Goal: Transaction & Acquisition: Purchase product/service

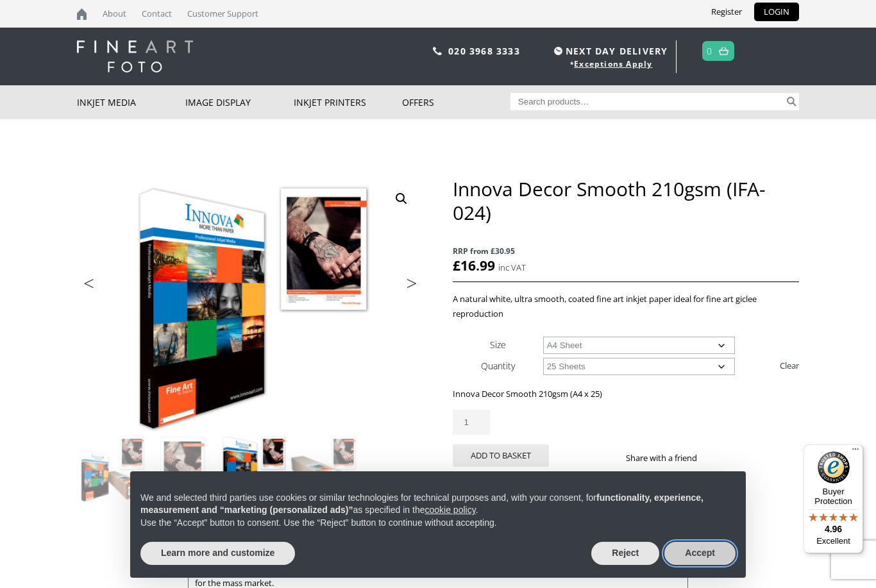
click at [702, 552] on button "Accept" at bounding box center [700, 553] width 71 height 23
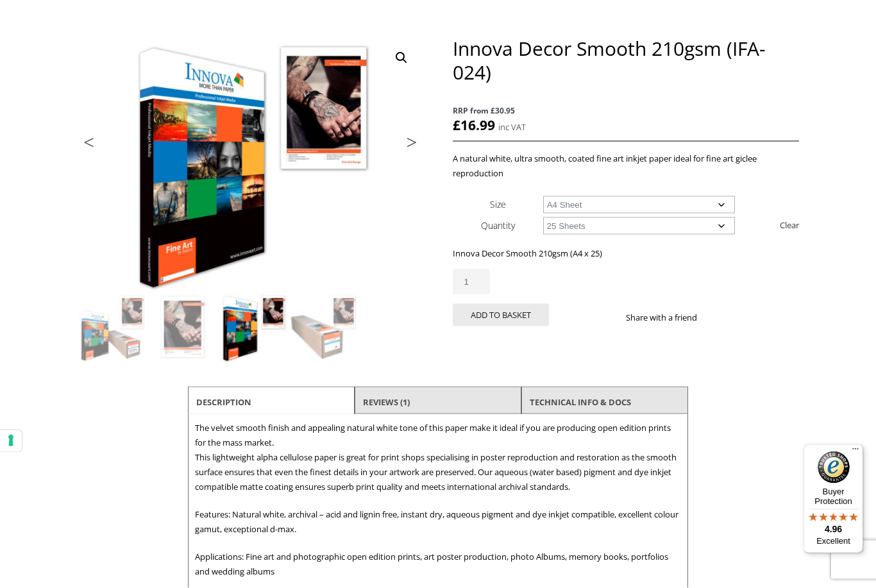
scroll to position [141, 0]
click at [475, 402] on li "Reviews (1)" at bounding box center [438, 401] width 167 height 31
click at [450, 393] on li "Reviews (1)" at bounding box center [438, 401] width 167 height 31
click at [394, 406] on link "Reviews (1)" at bounding box center [386, 401] width 47 height 23
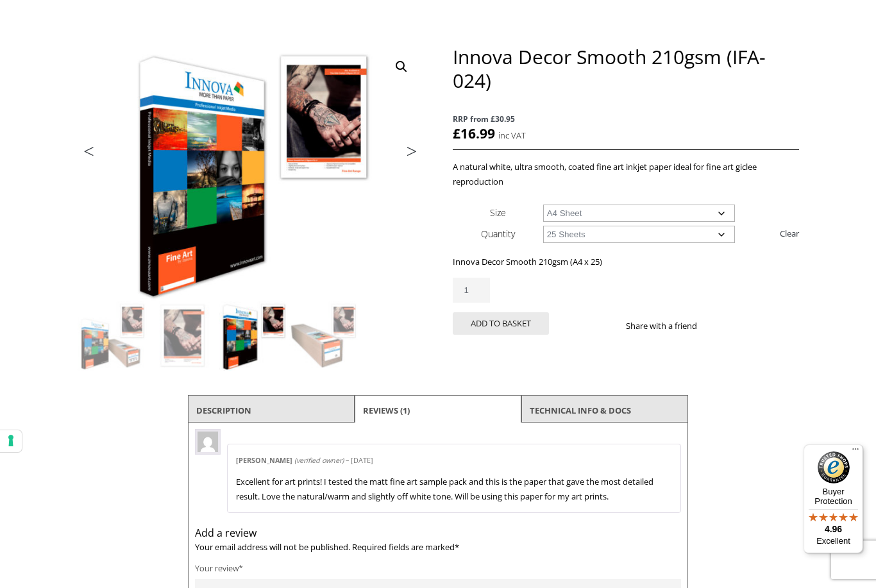
scroll to position [122, 0]
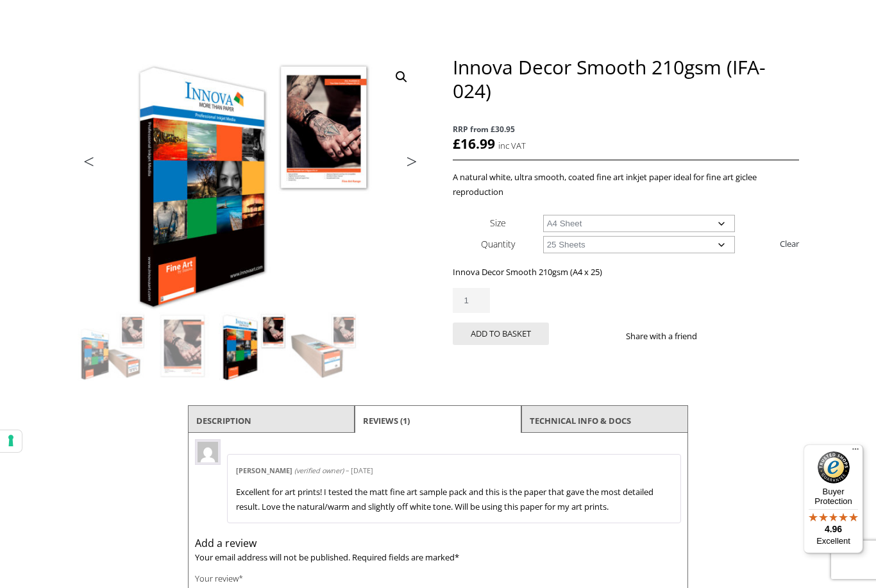
click at [617, 247] on select "Choose an option 25 Sheets" at bounding box center [639, 244] width 192 height 17
click at [397, 152] on img at bounding box center [421, 308] width 687 height 507
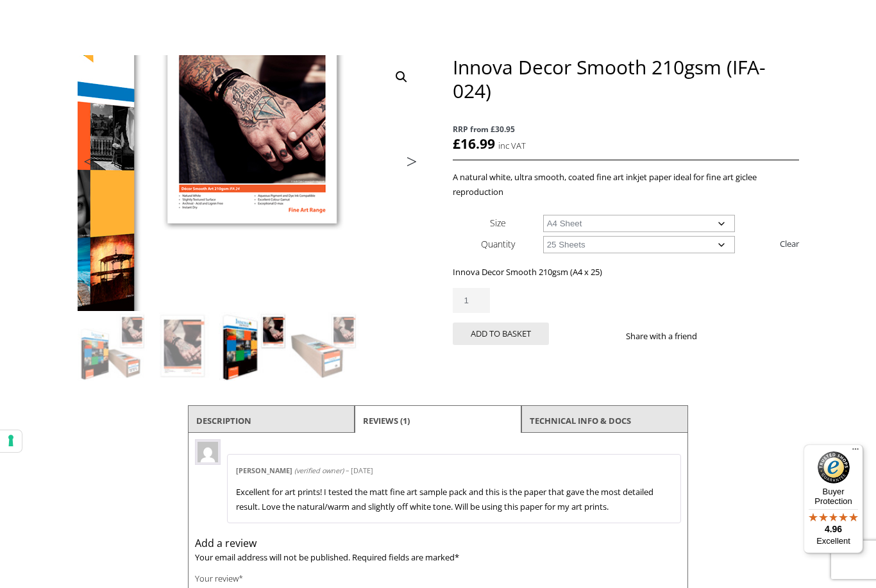
click at [409, 175] on img at bounding box center [108, 213] width 687 height 507
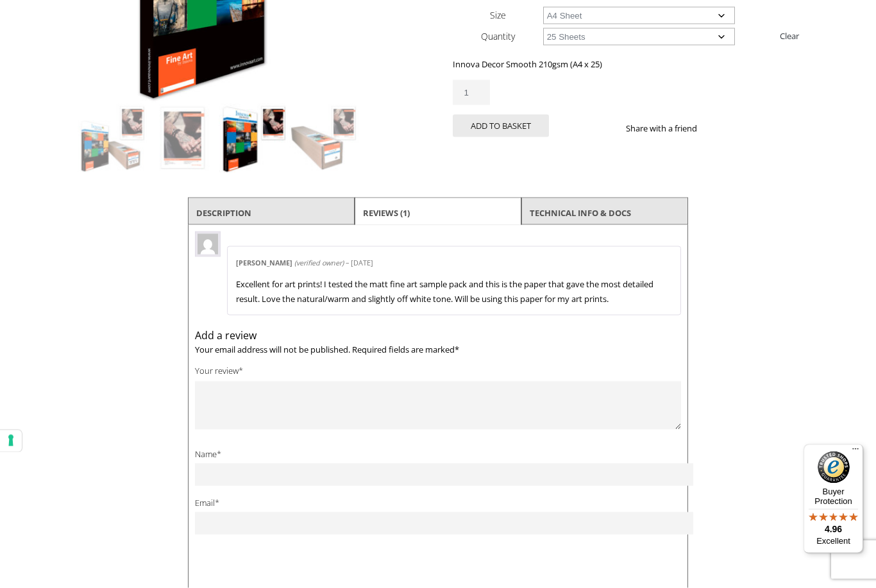
scroll to position [346, 0]
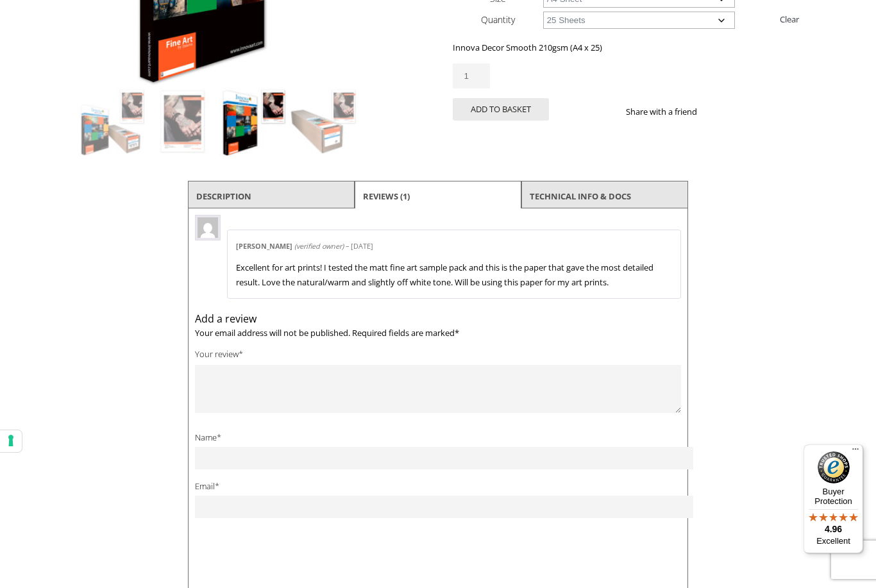
click at [600, 194] on link "TECHNICAL INFO & DOCS" at bounding box center [580, 196] width 101 height 23
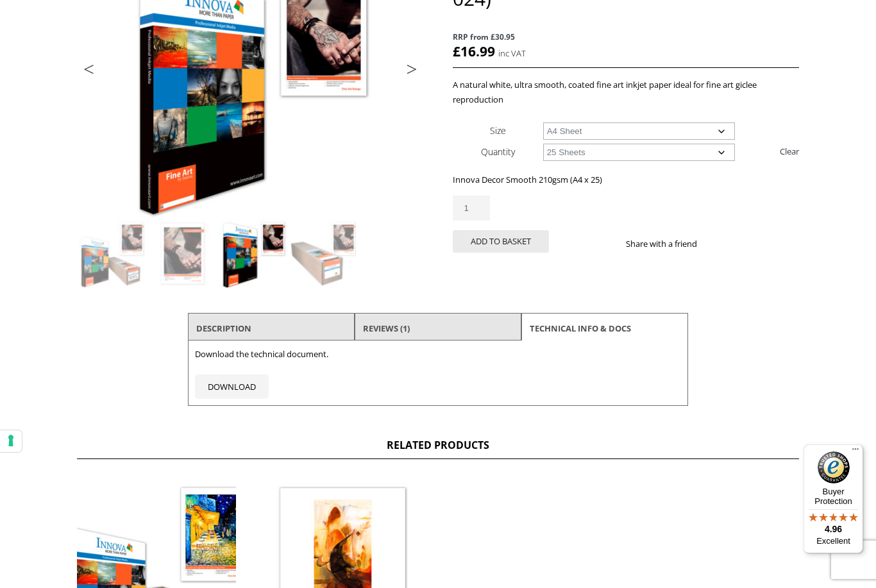
scroll to position [214, 0]
click at [475, 328] on li "Reviews (1)" at bounding box center [438, 329] width 167 height 31
click at [410, 319] on link "Reviews (1)" at bounding box center [386, 328] width 47 height 23
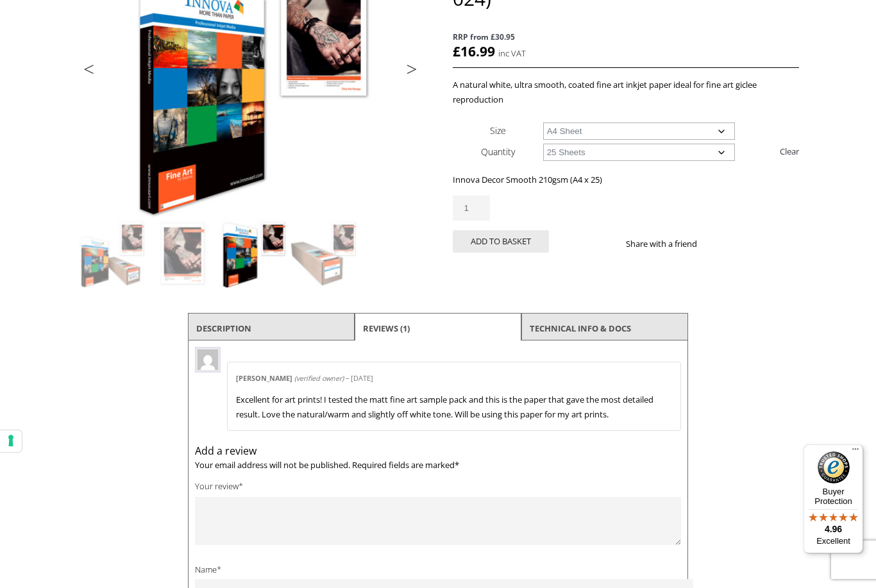
click at [305, 324] on li "Description" at bounding box center [271, 328] width 167 height 31
click at [290, 326] on li "Description" at bounding box center [271, 328] width 167 height 31
click at [266, 324] on li "Description" at bounding box center [271, 328] width 167 height 31
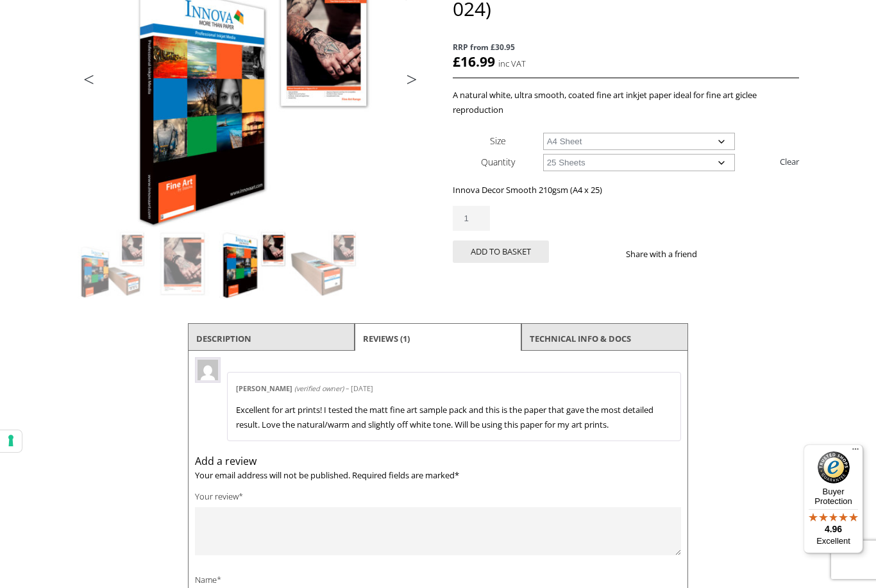
scroll to position [148, 0]
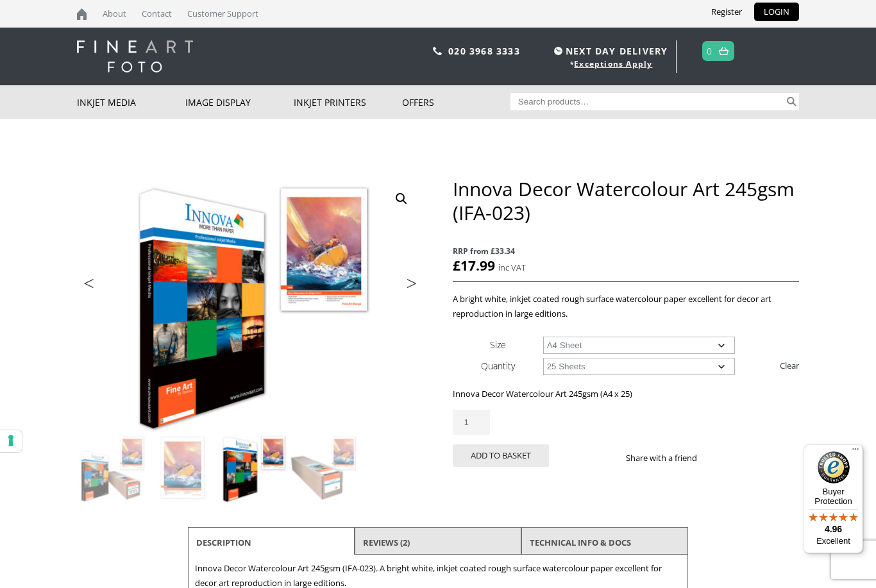
click at [711, 361] on select "Choose an option 25 Sheets" at bounding box center [639, 366] width 192 height 17
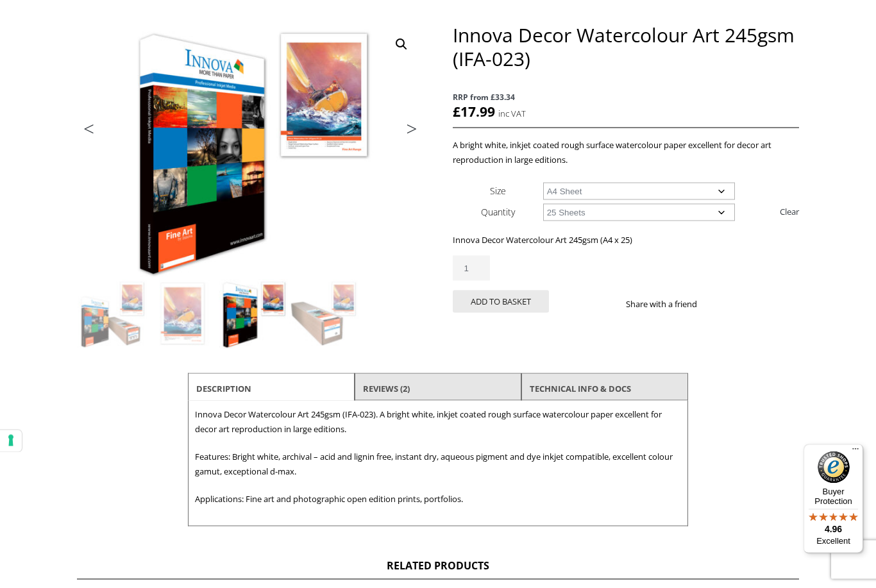
click at [448, 386] on li "Reviews (2)" at bounding box center [438, 388] width 167 height 31
click at [410, 386] on link "Reviews (2)" at bounding box center [386, 388] width 47 height 23
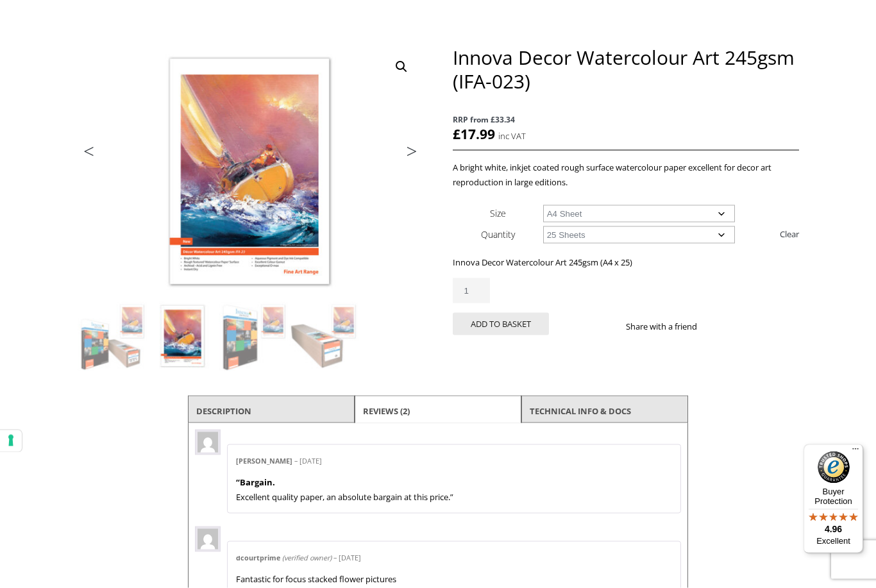
scroll to position [128, 0]
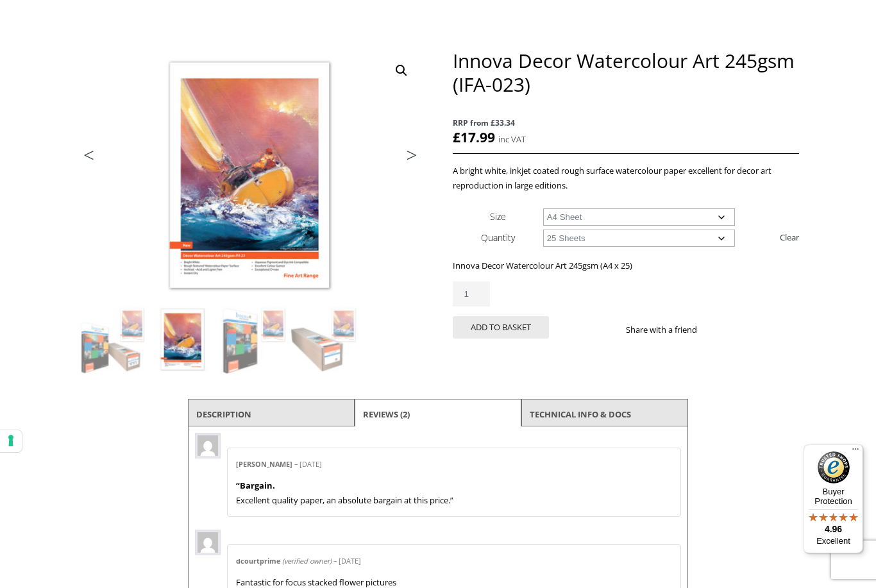
click at [526, 328] on button "Add to basket" at bounding box center [501, 327] width 96 height 22
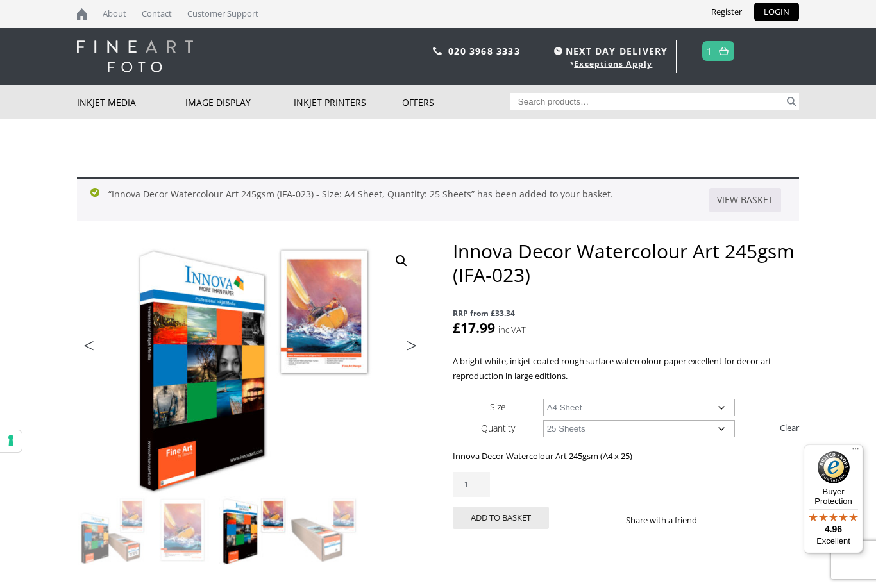
click at [722, 49] on img at bounding box center [724, 51] width 10 height 8
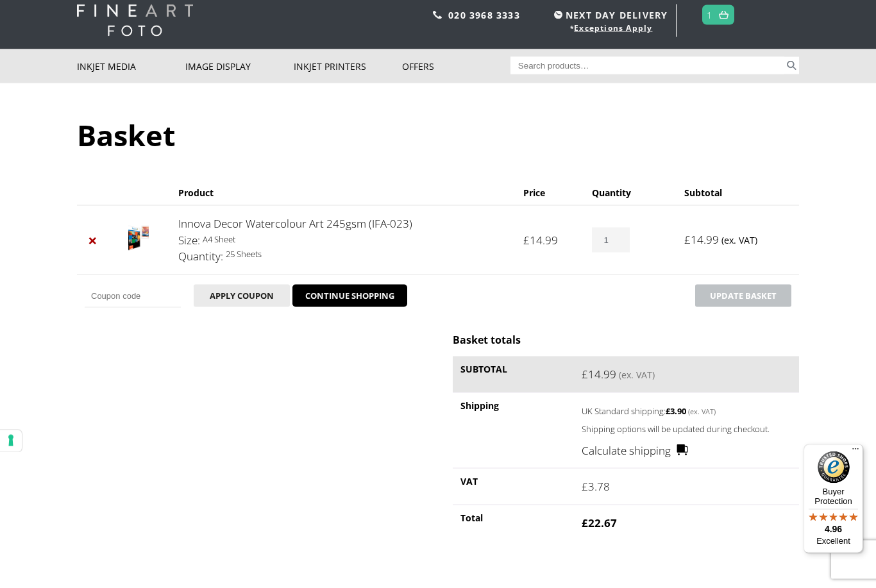
scroll to position [37, 0]
click at [366, 223] on link "Innova Decor Watercolour Art 245gsm (IFA-023)" at bounding box center [295, 223] width 234 height 15
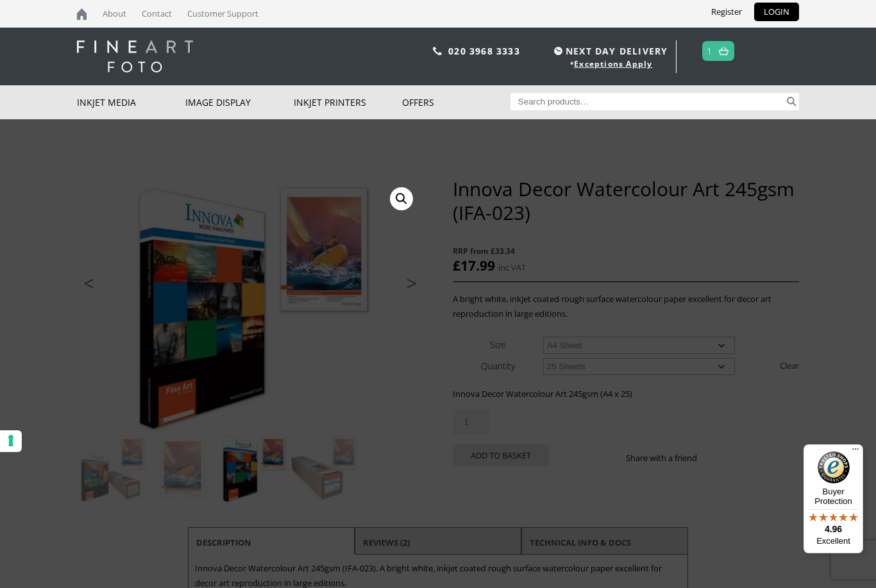
click at [0, 0] on link "Sample Packs" at bounding box center [0, 0] width 0 height 0
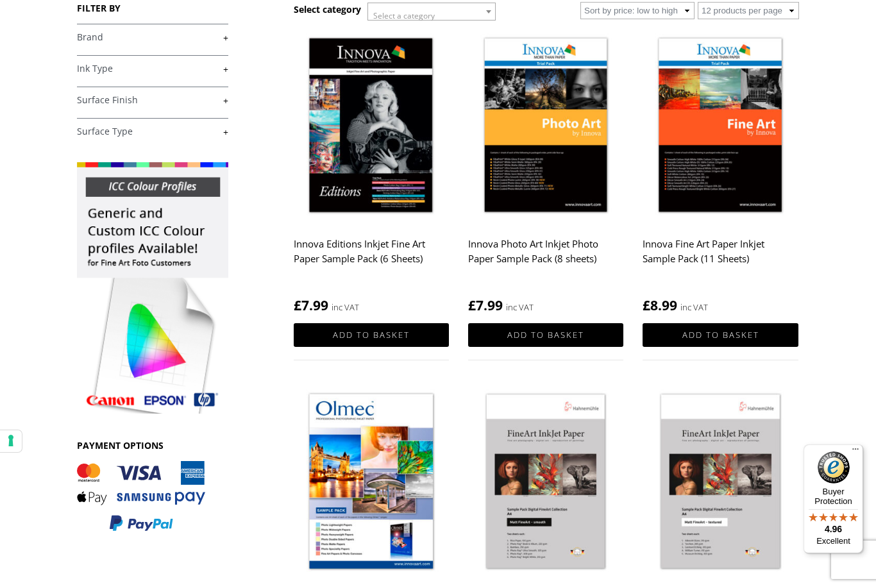
scroll to position [214, 0]
click at [768, 260] on h2 "Innova Fine Art Paper Inkjet Sample Pack (11 Sheets)" at bounding box center [720, 258] width 155 height 51
